Goal: Check status

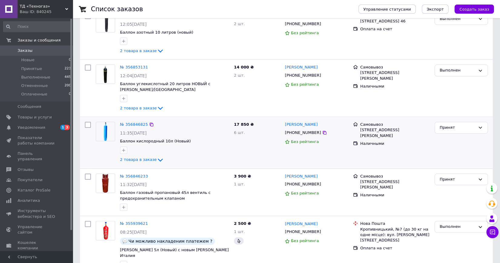
scroll to position [134, 0]
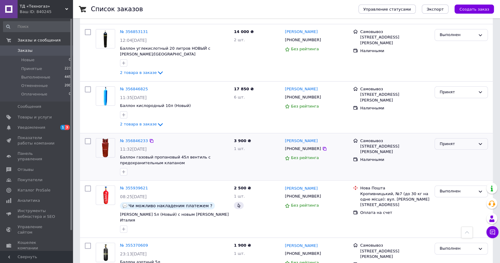
click at [454, 145] on div "Принят" at bounding box center [457, 144] width 36 height 6
click at [446, 155] on li "Выполнен" at bounding box center [461, 156] width 53 height 11
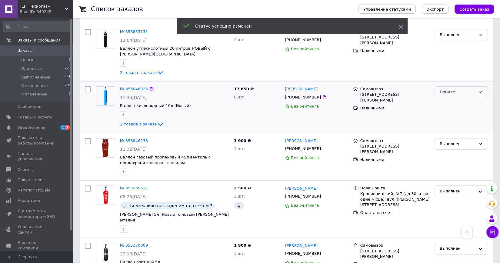
click at [458, 89] on div "Принят" at bounding box center [457, 92] width 36 height 6
click at [451, 104] on li "Выполнен" at bounding box center [461, 104] width 53 height 11
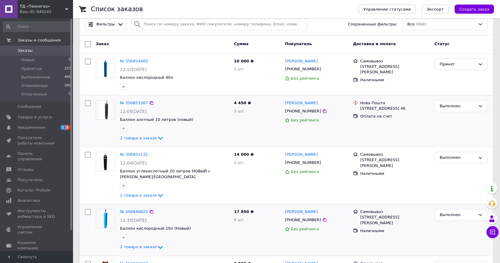
scroll to position [0, 0]
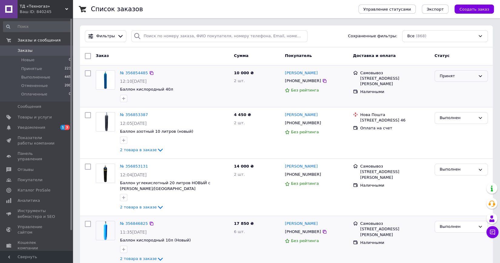
click at [453, 77] on div "Принят" at bounding box center [457, 76] width 36 height 6
click at [445, 89] on li "Выполнен" at bounding box center [461, 88] width 53 height 11
click at [31, 142] on span "Показатели работы компании" at bounding box center [37, 140] width 38 height 11
